Goal: Navigation & Orientation: Find specific page/section

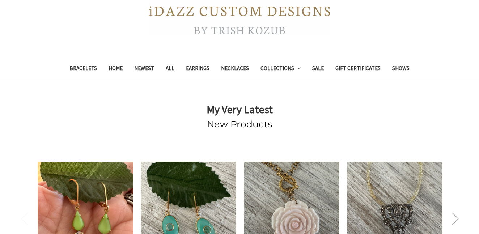
scroll to position [149, 0]
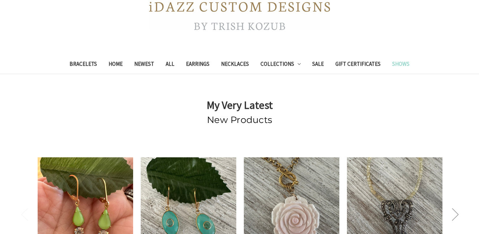
click at [409, 63] on link "Shows" at bounding box center [400, 65] width 29 height 18
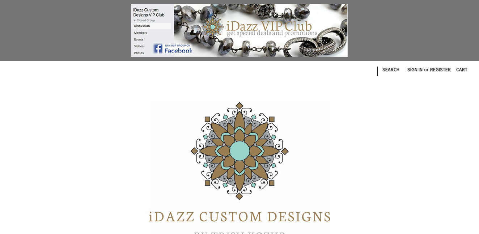
click at [193, 31] on img at bounding box center [239, 30] width 217 height 53
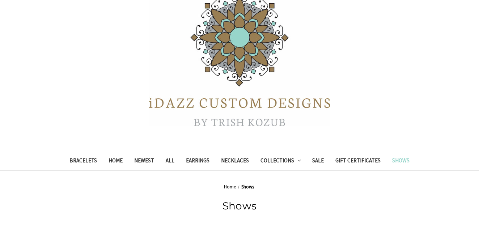
scroll to position [115, 0]
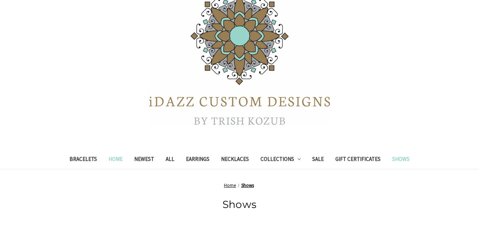
click at [112, 158] on link "Home" at bounding box center [116, 160] width 26 height 18
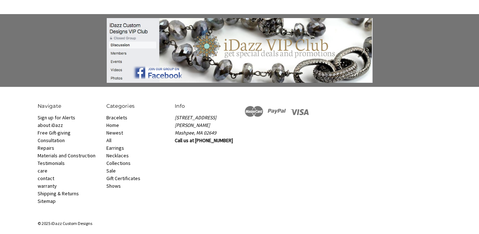
scroll to position [517, 0]
